Goal: Transaction & Acquisition: Purchase product/service

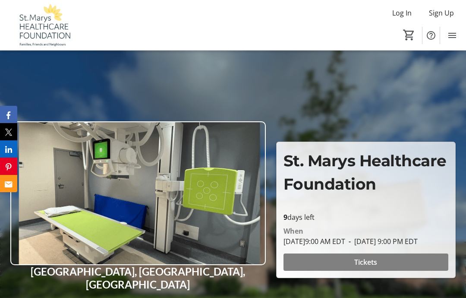
click at [371, 267] on span "Tickets" at bounding box center [365, 262] width 23 height 10
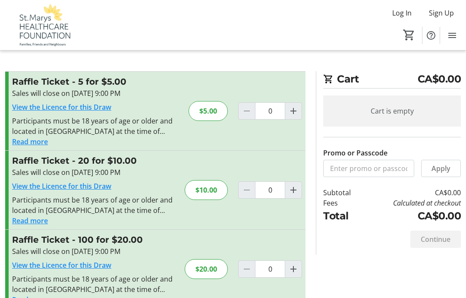
click at [295, 187] on mat-icon "Increment by one" at bounding box center [293, 190] width 10 height 10
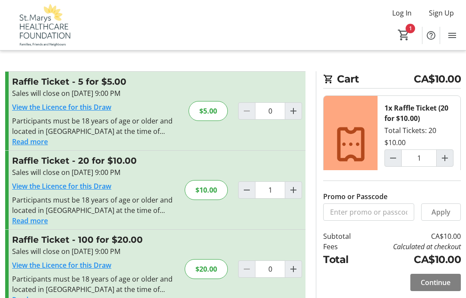
click at [247, 193] on mat-icon "Decrement by one" at bounding box center [247, 190] width 10 height 10
type input "0"
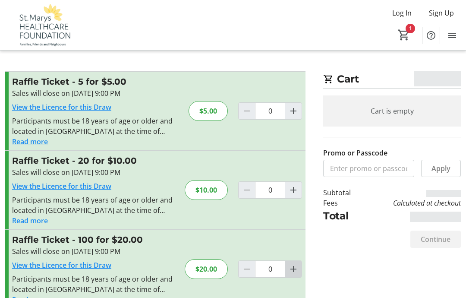
click at [296, 268] on mat-icon "Increment by one" at bounding box center [293, 269] width 10 height 10
type input "1"
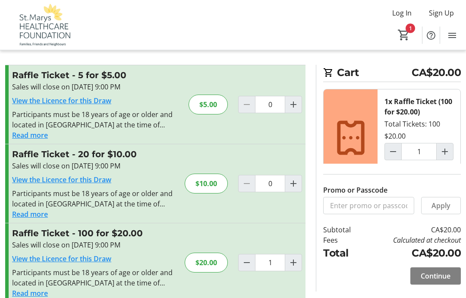
scroll to position [6, 0]
click at [441, 281] on span "Continue" at bounding box center [436, 275] width 30 height 10
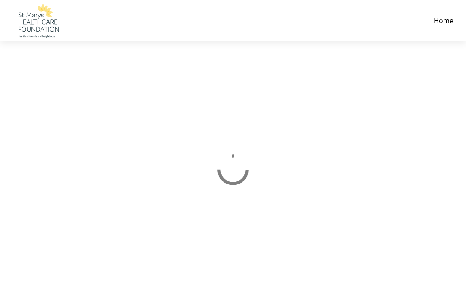
scroll to position [35, 0]
select select "CA"
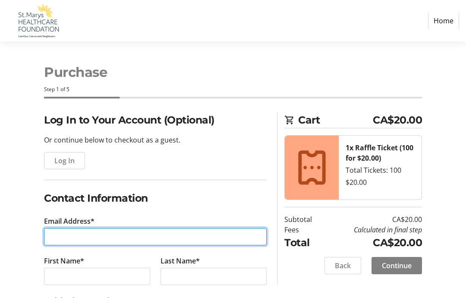
click at [81, 240] on input "Email Address*" at bounding box center [155, 236] width 223 height 17
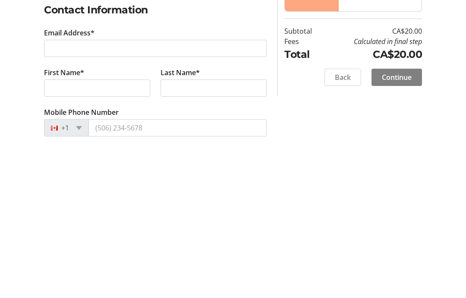
type input "[EMAIL_ADDRESS][DOMAIN_NAME]"
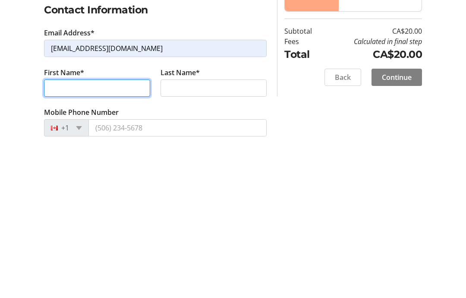
type input "[PERSON_NAME]"
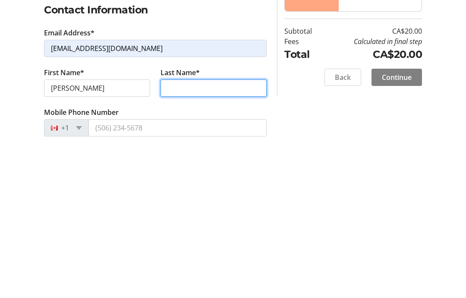
type input "Mountain"
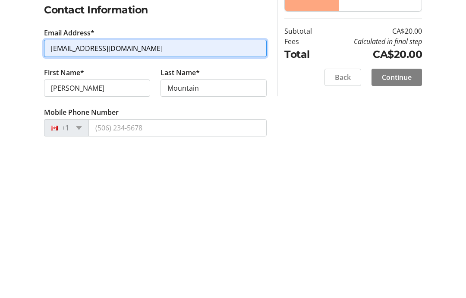
scroll to position [188, 0]
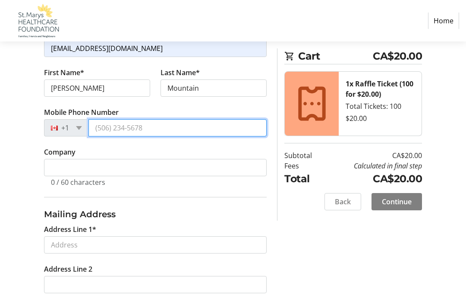
type input "[PHONE_NUMBER]"
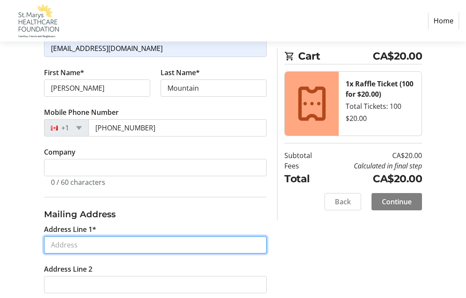
type input "[STREET_ADDRESS]"
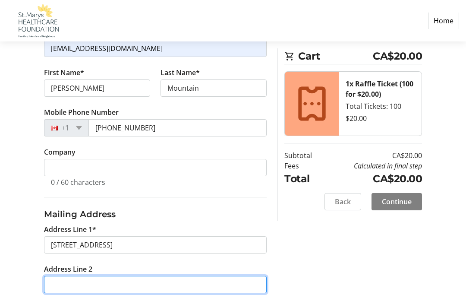
type input "RR7"
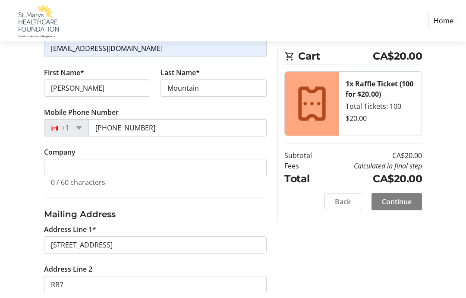
type input "ST. [PERSON_NAME]'S"
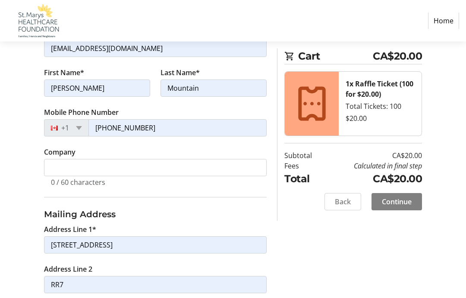
type input "N4X1C9"
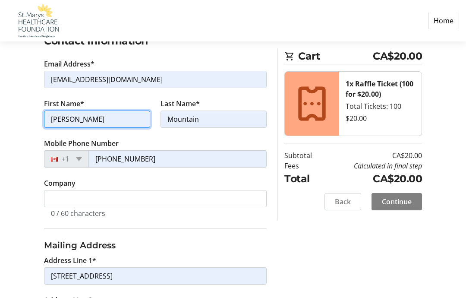
click at [88, 119] on input "[PERSON_NAME]" at bounding box center [97, 118] width 106 height 17
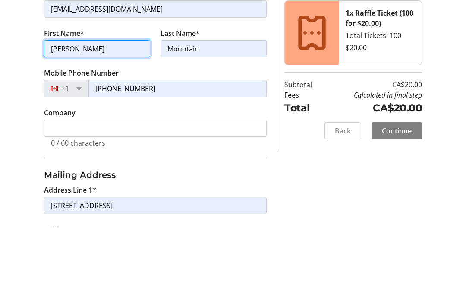
type input "[PERSON_NAME]"
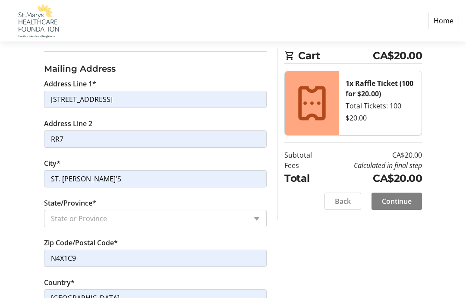
scroll to position [339, 0]
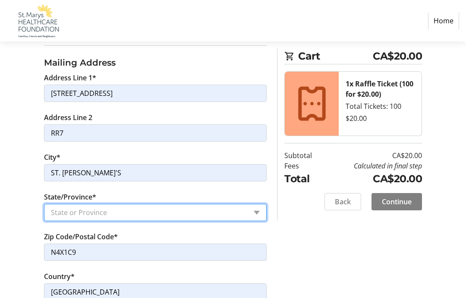
click at [257, 209] on select "State or Province State or Province [GEOGRAPHIC_DATA] [GEOGRAPHIC_DATA] [GEOGRA…" at bounding box center [155, 212] width 223 height 17
select select "ON"
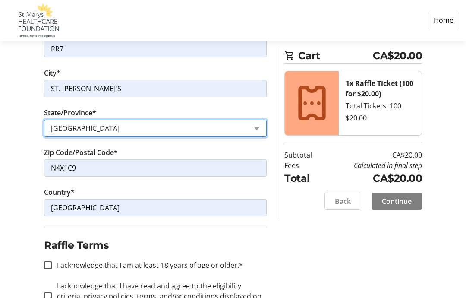
scroll to position [423, 0]
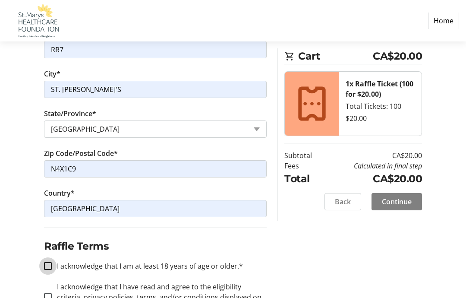
click at [49, 267] on input "I acknowledge that I am at least 18 years of age or older.*" at bounding box center [48, 266] width 8 height 8
checkbox input "true"
click at [53, 297] on div at bounding box center [48, 296] width 21 height 21
checkbox input "true"
click at [405, 199] on span "Continue" at bounding box center [397, 201] width 30 height 10
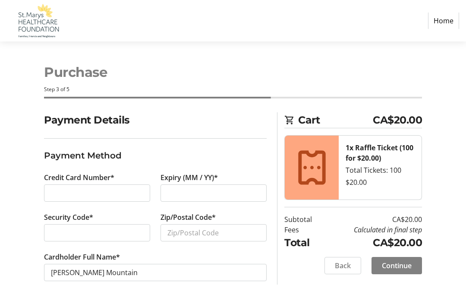
click at [85, 198] on div at bounding box center [97, 192] width 106 height 17
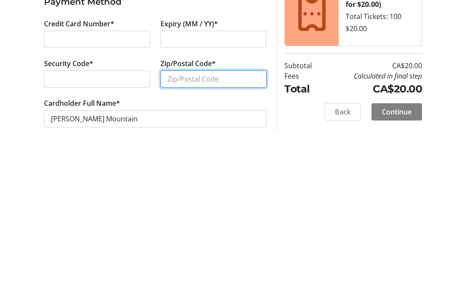
click at [218, 220] on input "Zip/Postal Code*" at bounding box center [213, 228] width 106 height 17
type input "N4X1C9"
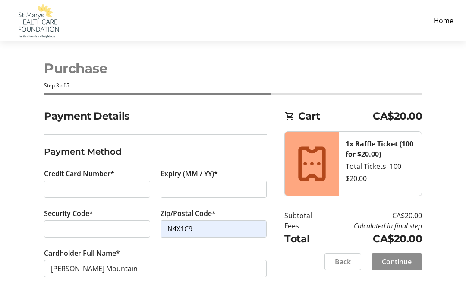
click at [398, 256] on span "Continue" at bounding box center [397, 261] width 30 height 10
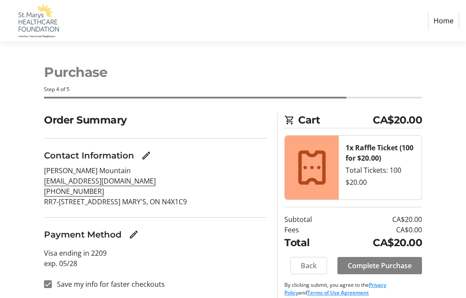
click at [379, 267] on span "Complete Purchase" at bounding box center [380, 265] width 64 height 10
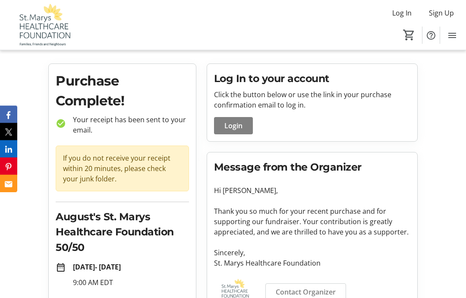
scroll to position [69, 0]
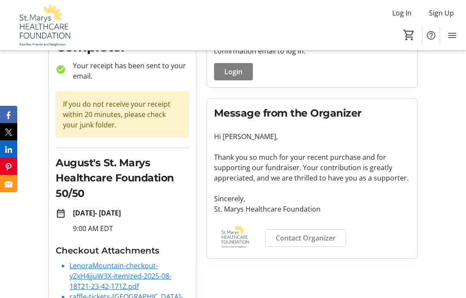
click at [129, 297] on link "raffle-tickets-[GEOGRAPHIC_DATA]-healthcare-foun-Od4nPPb62m4.pdf" at bounding box center [127, 302] width 116 height 20
